Goal: Information Seeking & Learning: Find specific fact

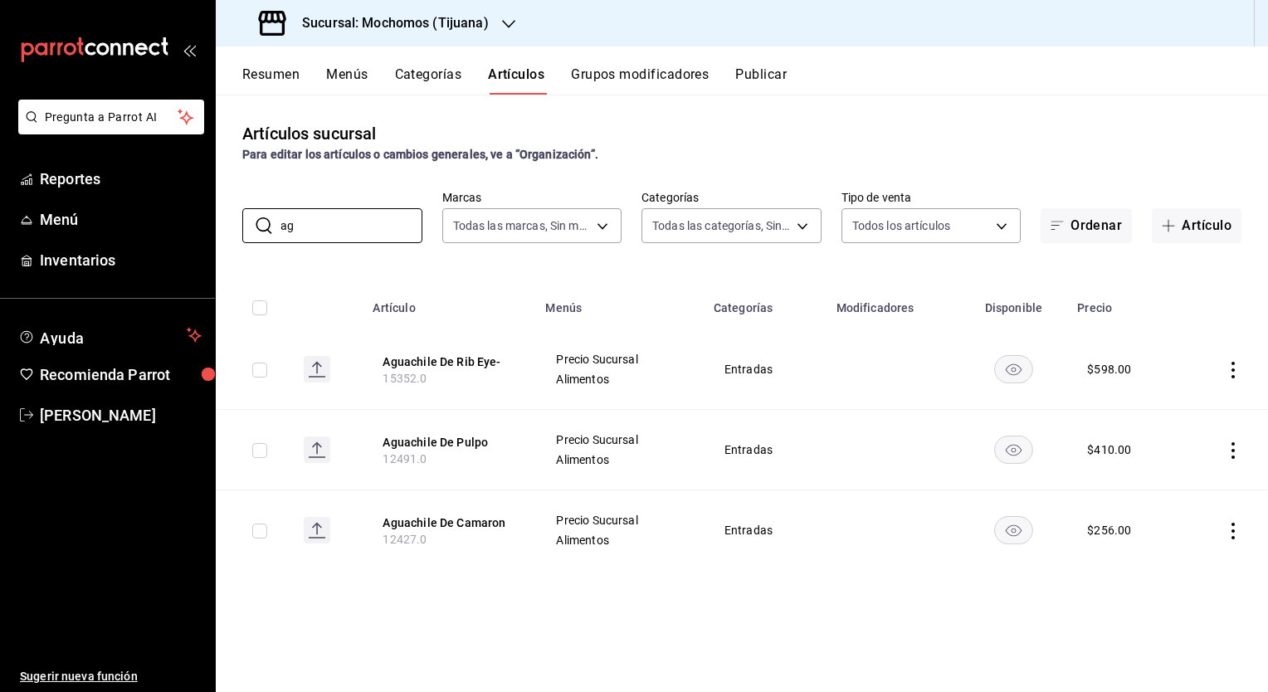
type input "a"
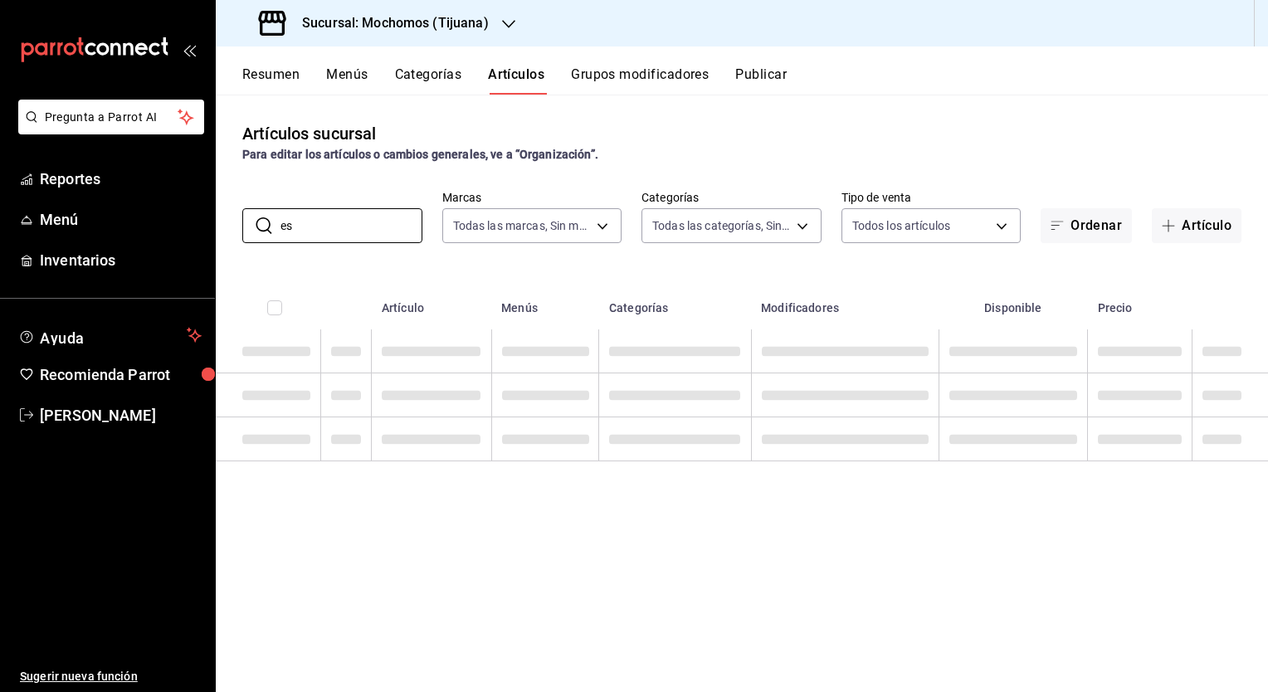
type input "e"
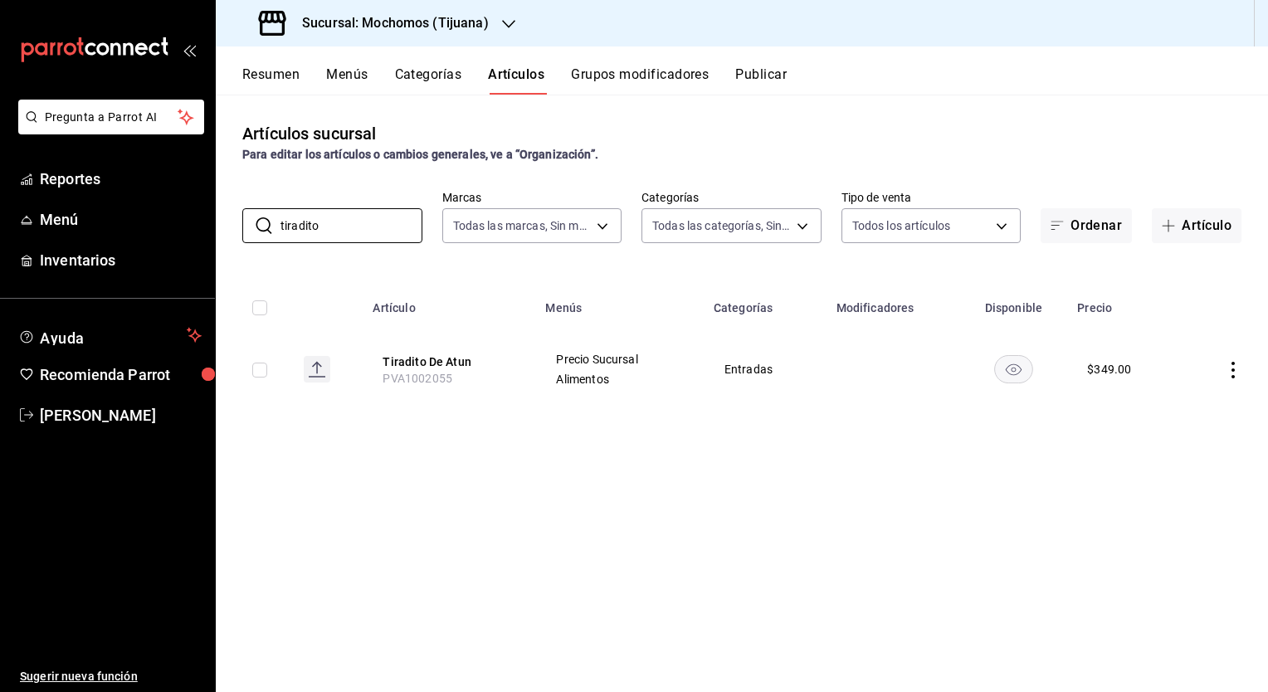
type input "tiradito"
click at [470, 17] on h3 "Sucursal: Mochomos (Tijuana)" at bounding box center [389, 23] width 200 height 20
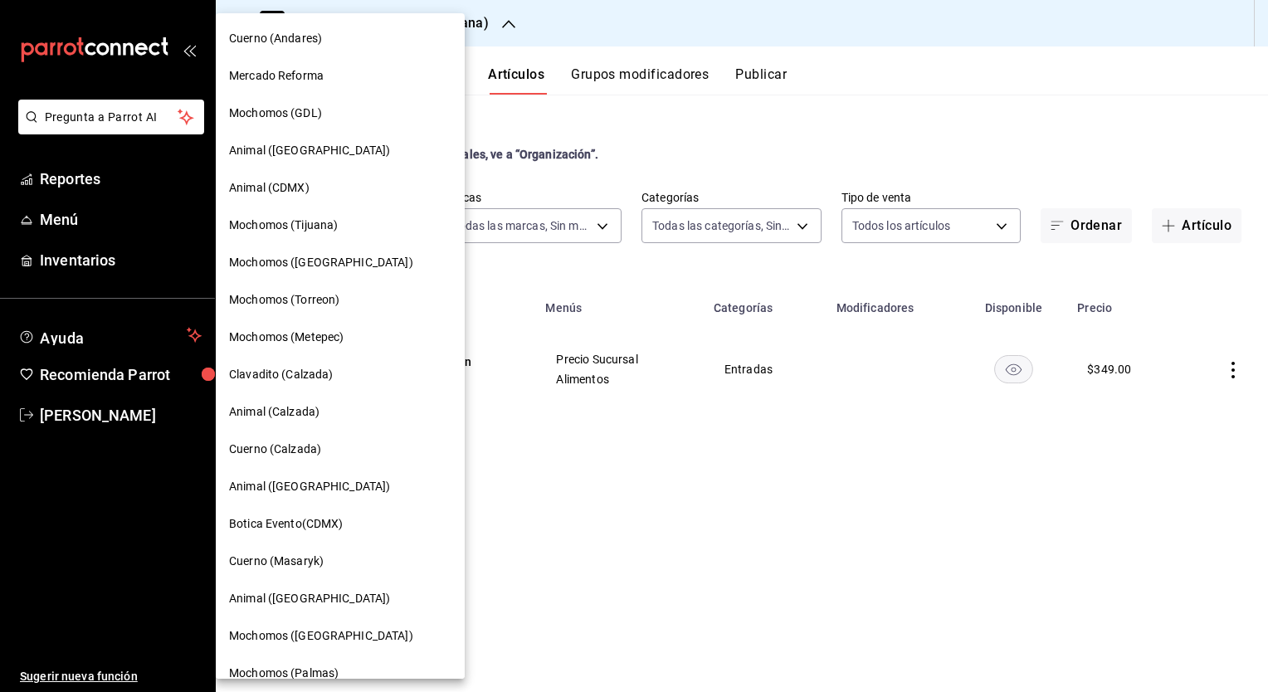
click at [362, 306] on div "Mochomos (Torreon)" at bounding box center [340, 299] width 222 height 17
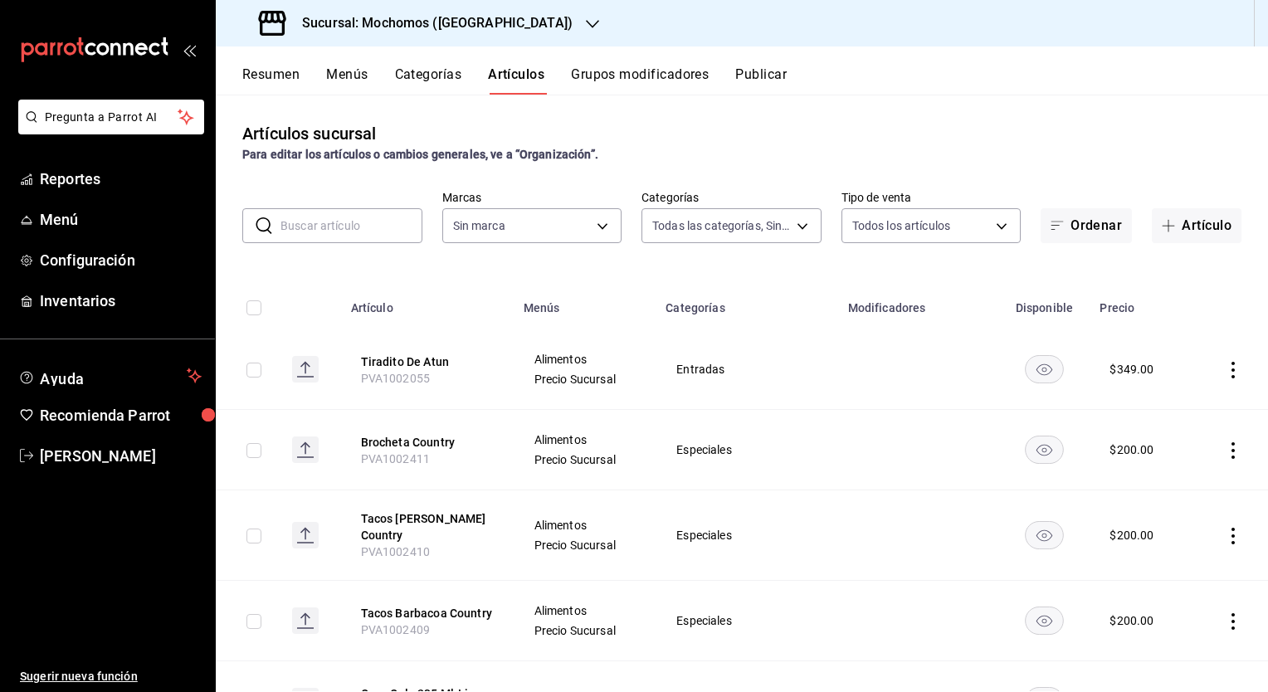
type input "3341872a-5347-4118-8f87-61381635e763,4fab835b-5ce3-44d6-a3b1-a21d3d8a3381,4ccb8…"
type input "c8544d00-0077-49dd-9e07-f6fffff65e49"
click at [281, 221] on input "text" at bounding box center [351, 225] width 142 height 33
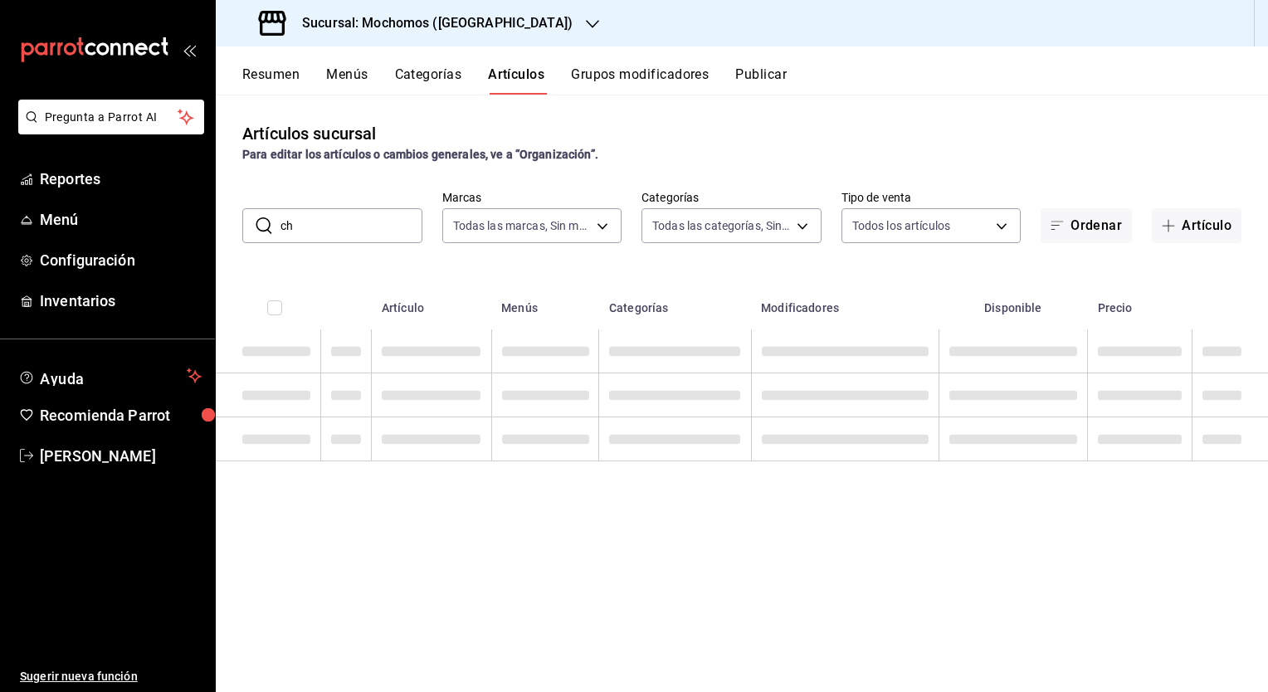
type input "c"
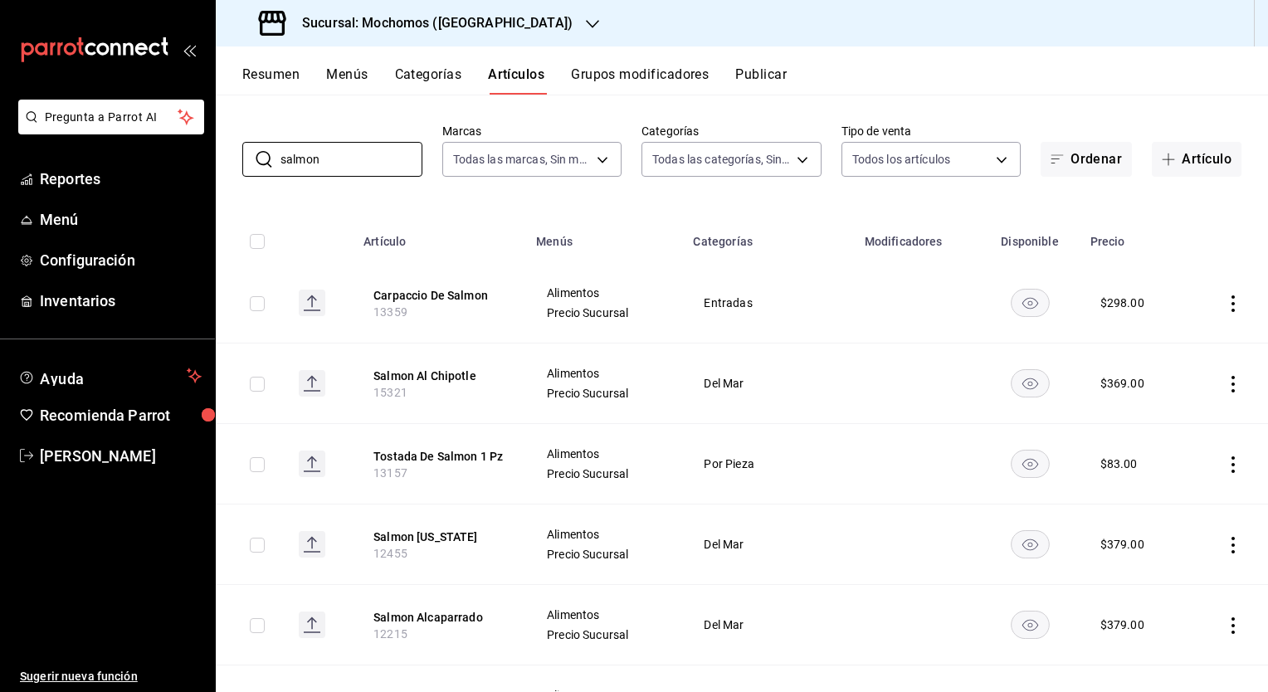
scroll to position [68, 0]
click at [636, 494] on td "Alimentos Precio Sucursal" at bounding box center [604, 462] width 157 height 80
click at [342, 163] on input "salmon" at bounding box center [351, 157] width 142 height 33
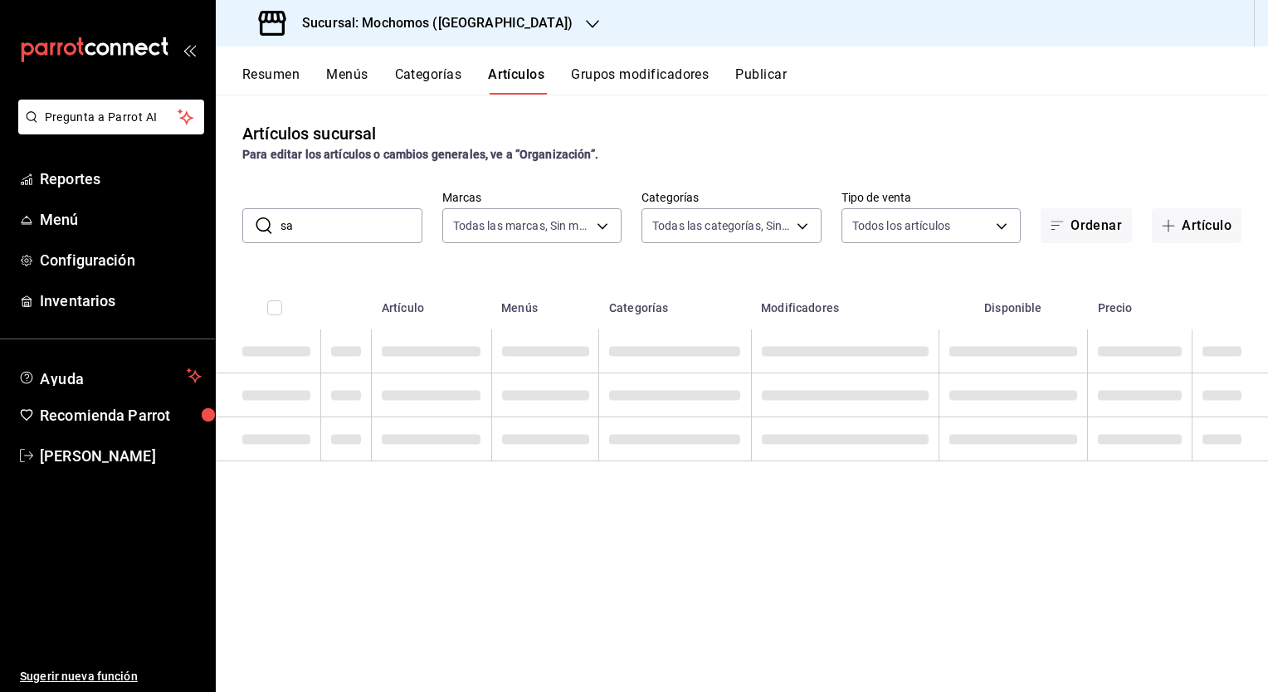
type input "s"
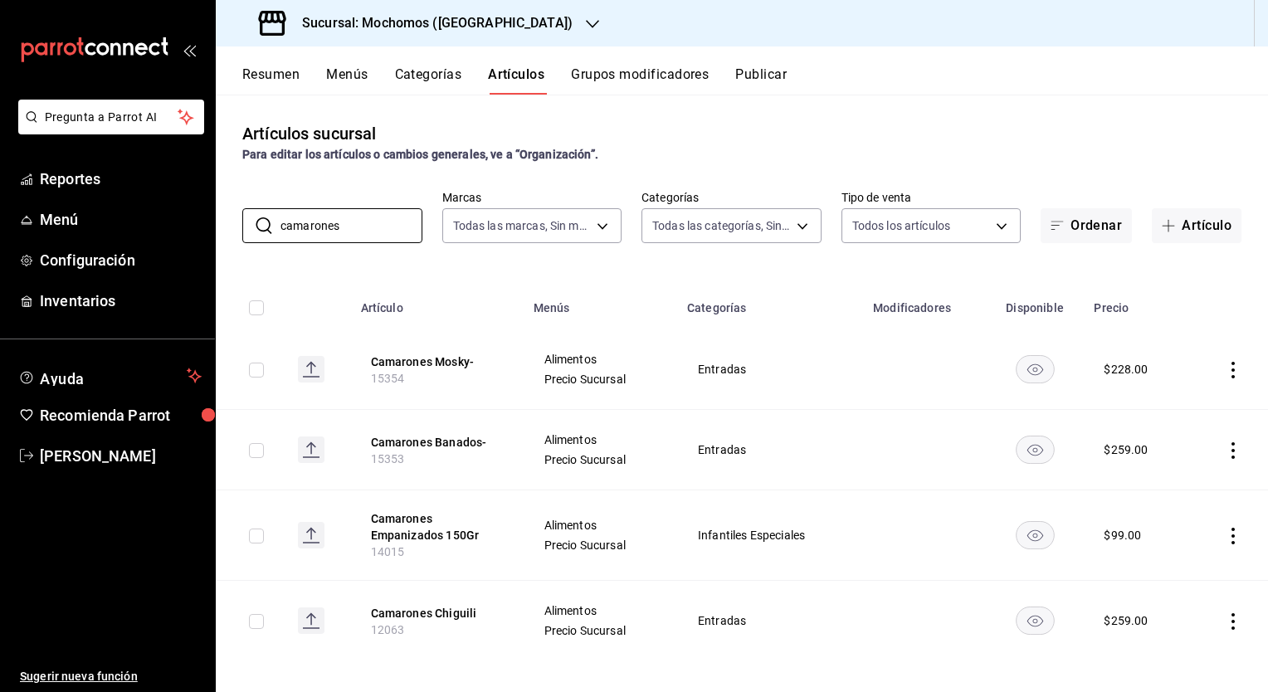
type input "camarones"
click at [441, 13] on h3 "Sucursal: Mochomos ([GEOGRAPHIC_DATA])" at bounding box center [431, 23] width 284 height 20
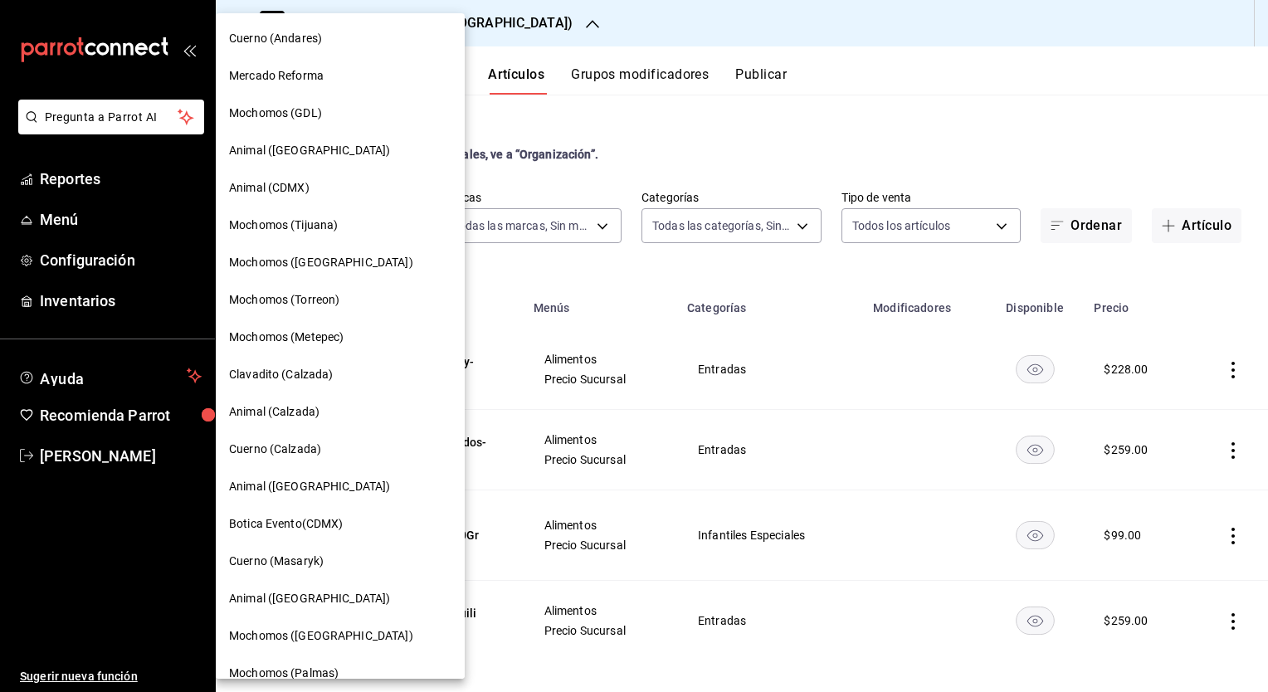
click at [304, 110] on span "Mochomos (GDL)" at bounding box center [275, 113] width 93 height 17
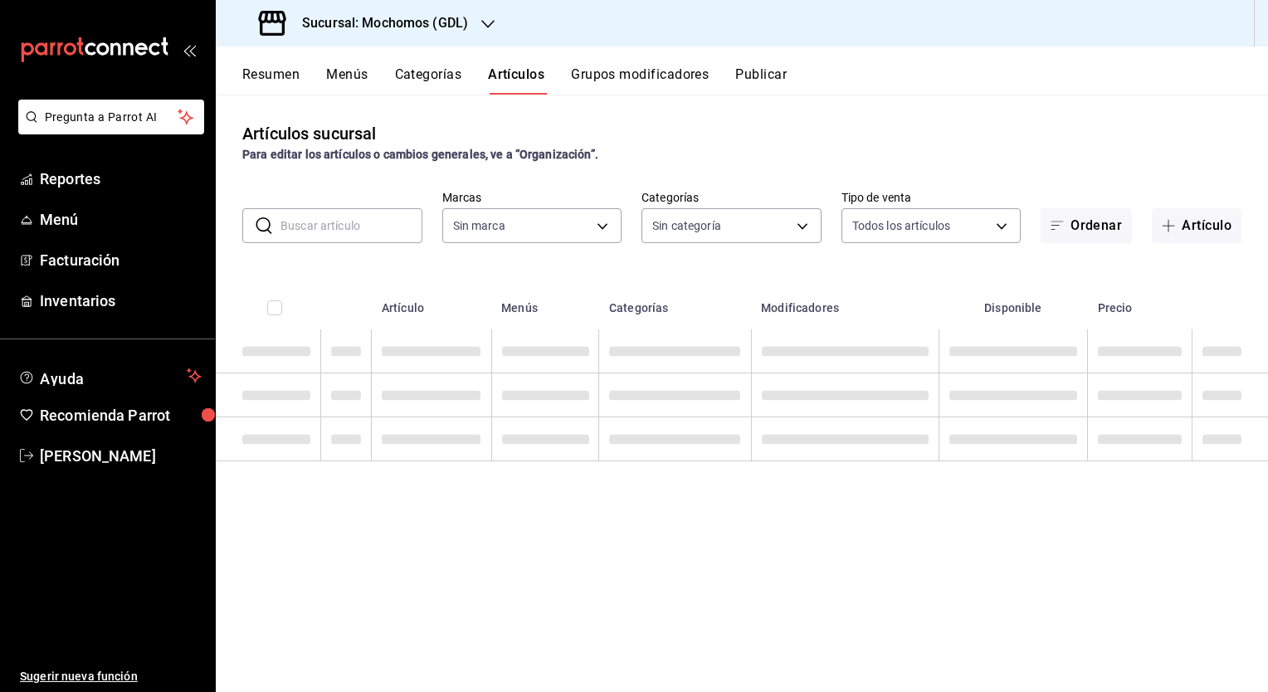
type input "36c25d4a-7cb0-456c-a434-e981d54830bc,9cac9703-0c5a-4d8b-addd-5b6b571d65b9"
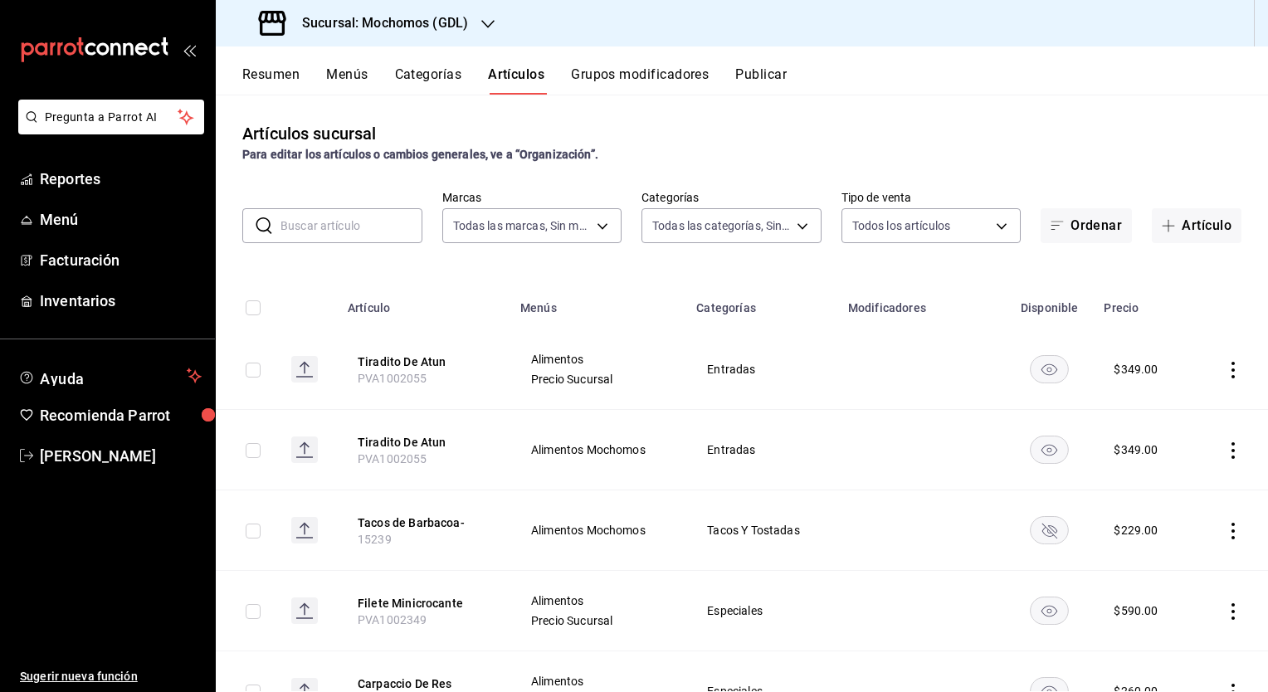
type input "c0db8a99-aef8-4e9c-862d-72763fc5d605,0e6da5ad-e1ed-4623-8a7f-4db137866549,4ba6e…"
click at [331, 230] on input "text" at bounding box center [351, 225] width 142 height 33
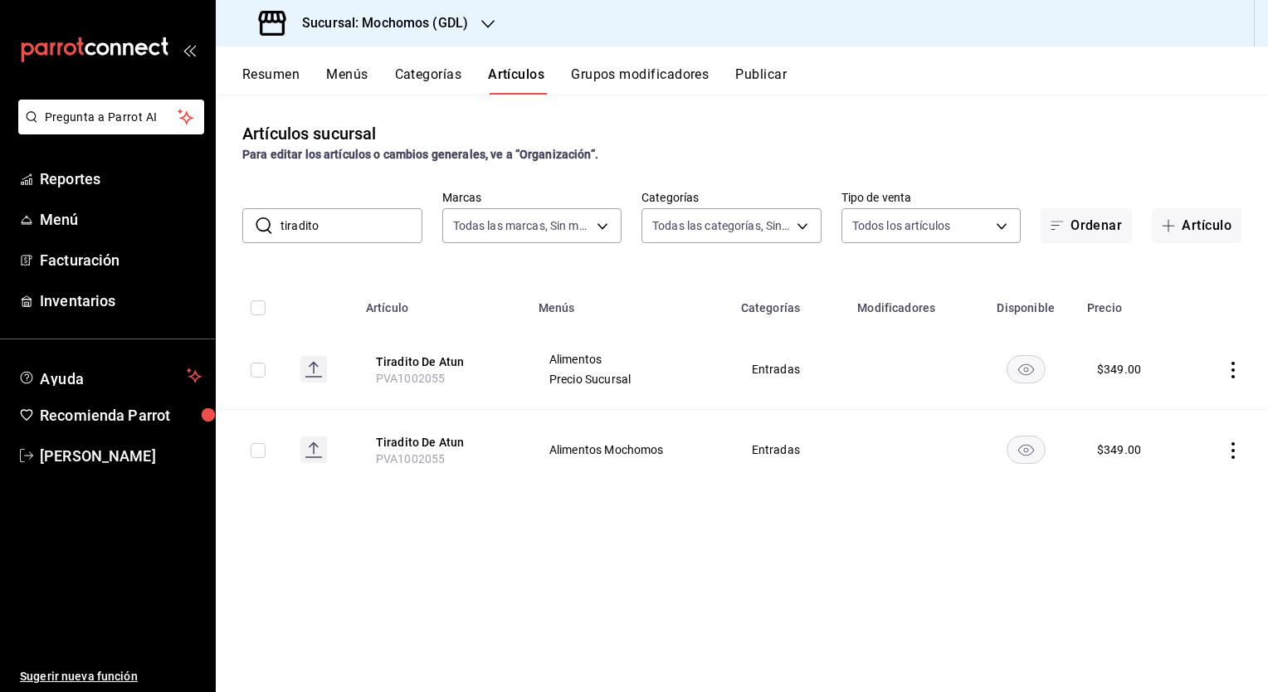
type input "tiradito"
